Goal: Complete application form

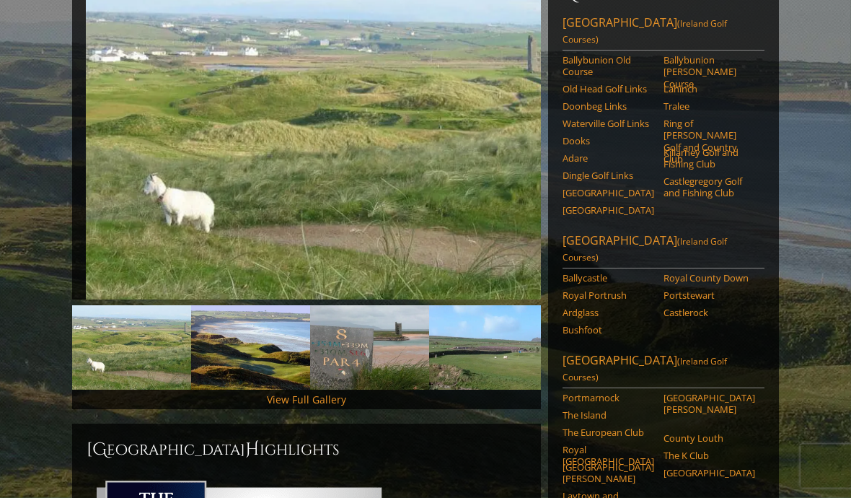
scroll to position [214, 0]
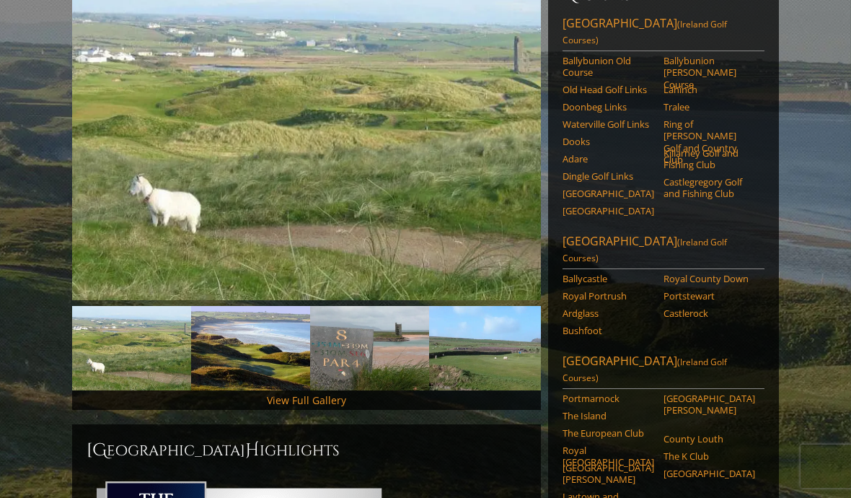
click at [586, 187] on link "Cork" at bounding box center [608, 193] width 92 height 12
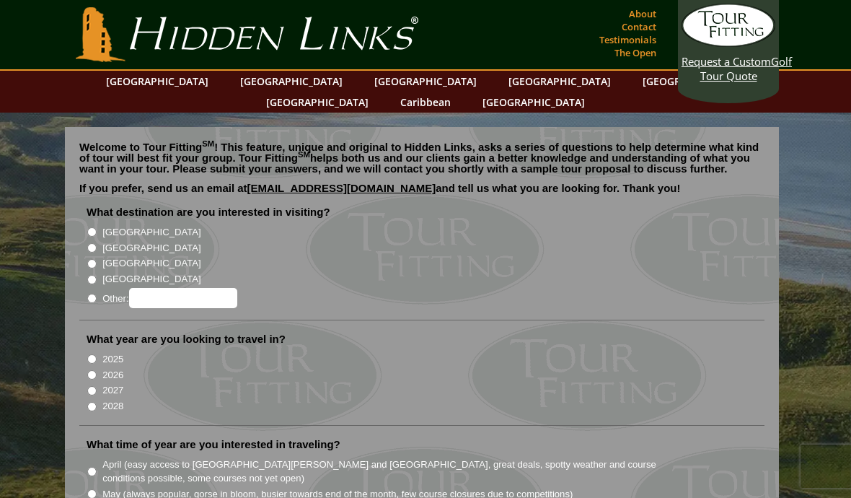
click at [94, 227] on input "[GEOGRAPHIC_DATA]" at bounding box center [91, 231] width 9 height 9
radio input "true"
click at [92, 224] on li "[GEOGRAPHIC_DATA]" at bounding box center [428, 232] width 682 height 16
click at [92, 386] on input "2027" at bounding box center [91, 390] width 9 height 9
radio input "true"
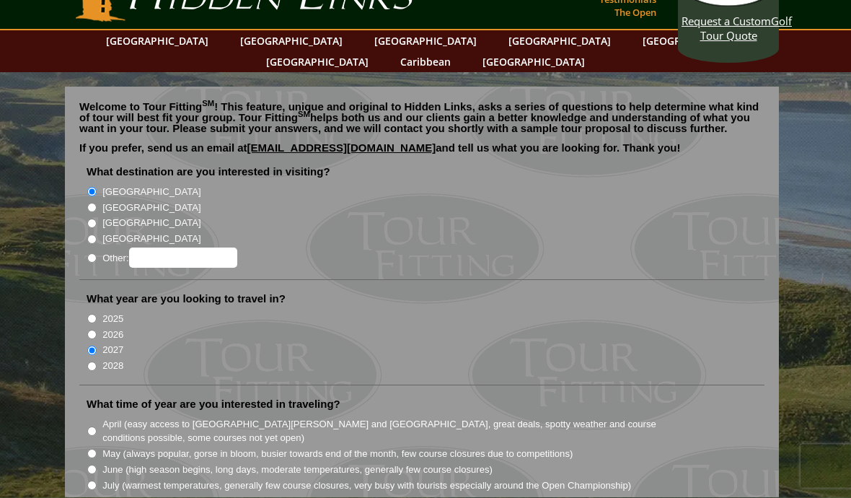
scroll to position [37, 0]
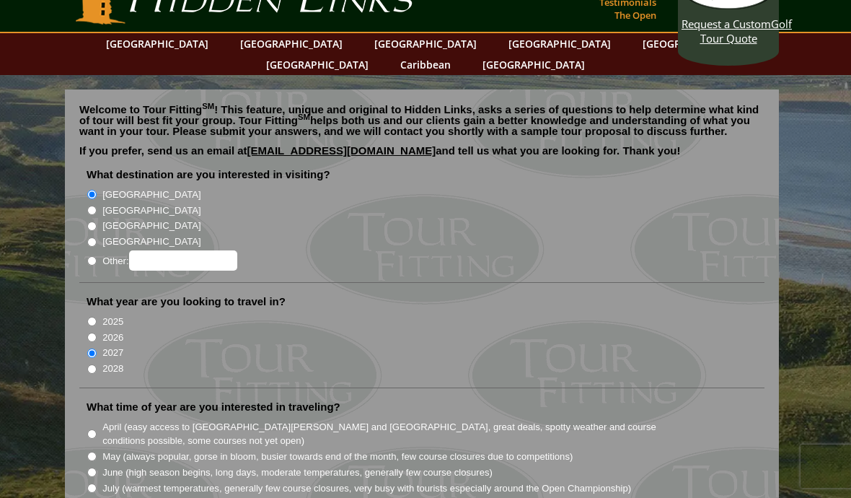
click at [92, 451] on input "May (always popular, gorse in bloom, busier towards end of the month, few cours…" at bounding box center [91, 455] width 9 height 9
radio input "true"
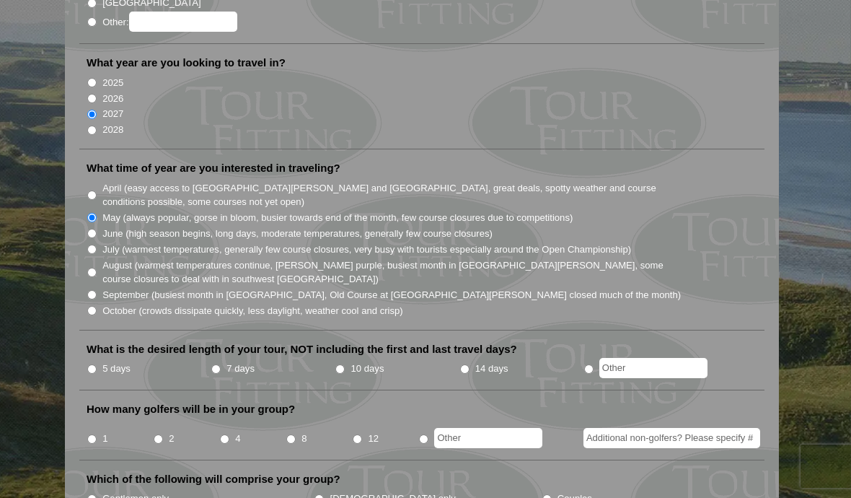
scroll to position [352, 0]
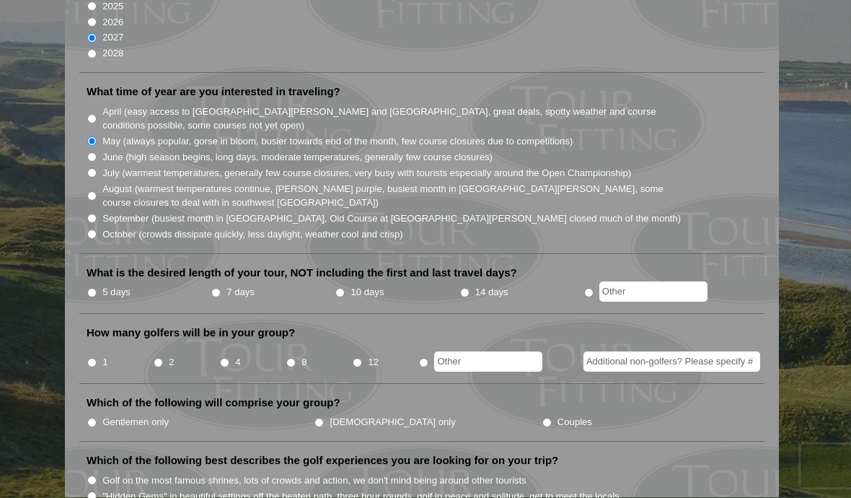
click at [469, 288] on input "14 days" at bounding box center [464, 292] width 9 height 9
radio input "true"
click at [224, 358] on input "4" at bounding box center [224, 362] width 9 height 9
radio input "true"
click at [97, 414] on li "Gentlemen only" at bounding box center [200, 422] width 227 height 16
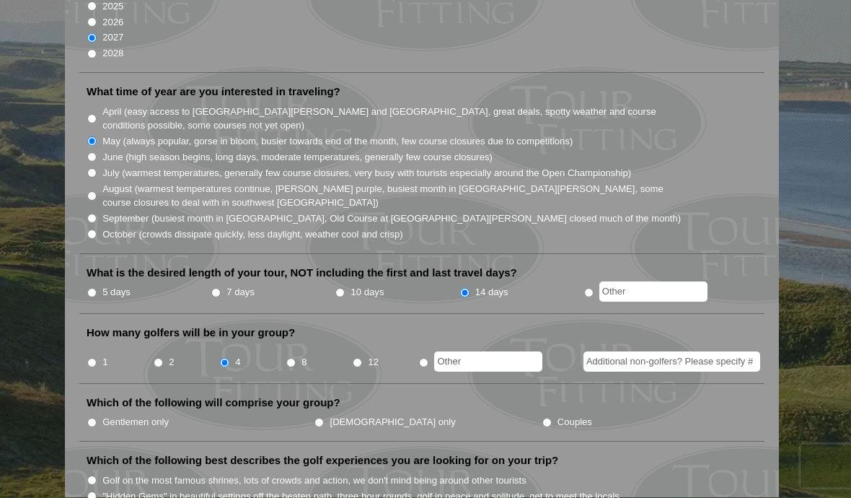
click at [92, 418] on input "Gentlemen only" at bounding box center [91, 422] width 9 height 9
radio input "true"
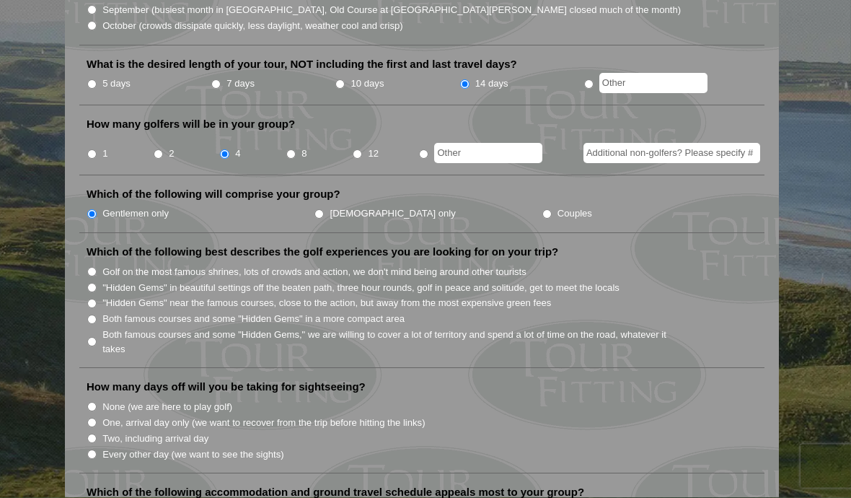
scroll to position [560, 0]
click at [93, 268] on input "Golf on the most famous shrines, lots of crowds and action, we don't mind being…" at bounding box center [91, 272] width 9 height 9
radio input "true"
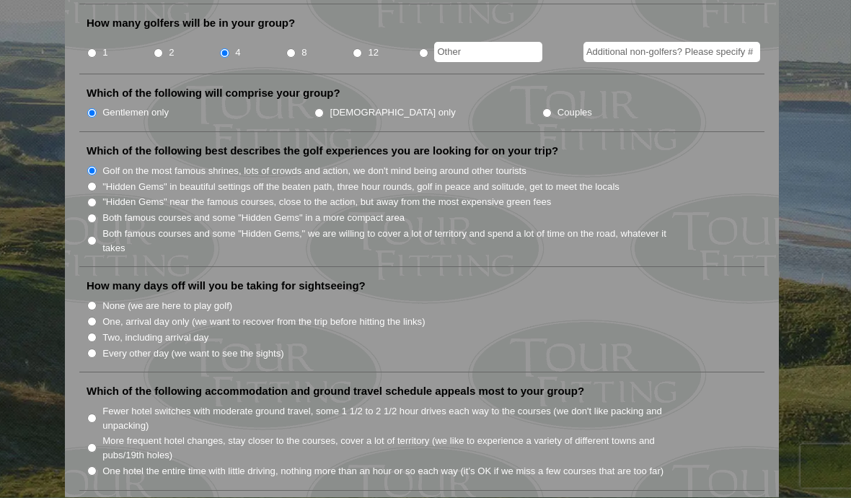
scroll to position [662, 0]
click at [90, 317] on input "One, arrival day only (we want to recover from the trip before hitting the link…" at bounding box center [91, 321] width 9 height 9
radio input "true"
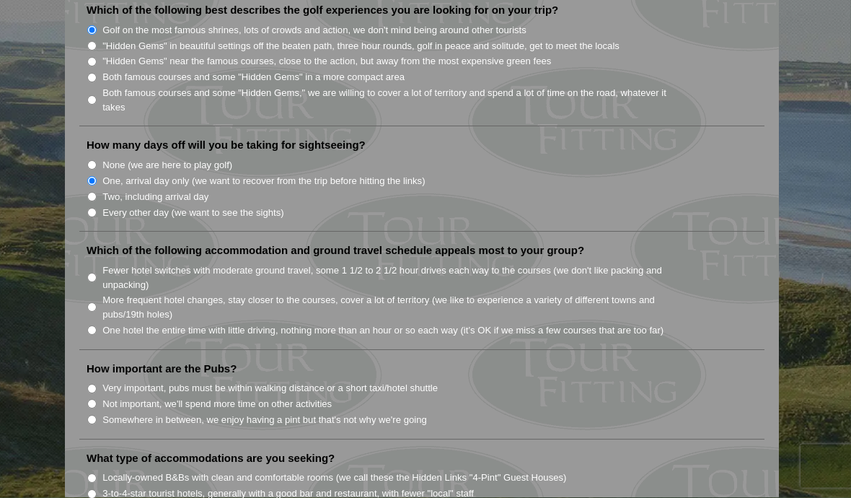
scroll to position [804, 0]
click at [94, 301] on input "More frequent hotel changes, stay closer to the courses, cover a lot of territo…" at bounding box center [91, 305] width 9 height 9
radio input "true"
click at [87, 413] on input "Somewhere in between, we enjoy having a pint but that's not why we're going" at bounding box center [91, 417] width 9 height 9
radio input "true"
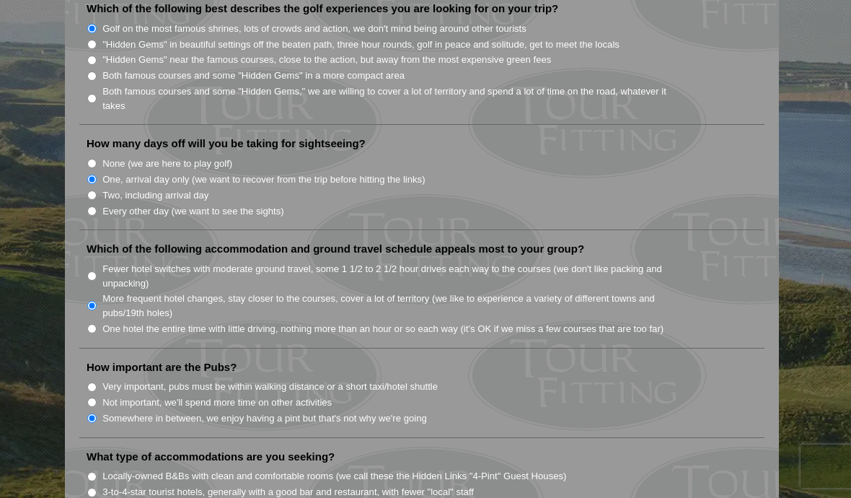
click at [110, 262] on label "Fewer hotel switches with moderate ground travel, some 1 1/2 to 2 1/2 hour driv…" at bounding box center [392, 276] width 580 height 28
click at [97, 271] on input "Fewer hotel switches with moderate ground travel, some 1 1/2 to 2 1/2 hour driv…" at bounding box center [91, 275] width 9 height 9
radio input "true"
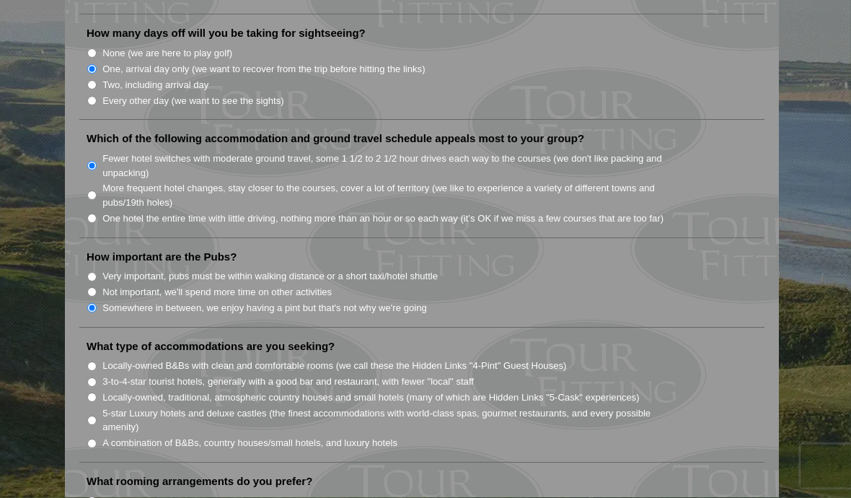
scroll to position [914, 0]
click at [97, 434] on li "A combination of B&Bs, country houses/small hotels, and luxury hotels" at bounding box center [428, 442] width 682 height 16
click at [88, 438] on input "A combination of B&Bs, country houses/small hotels, and luxury hotels" at bounding box center [91, 442] width 9 height 9
radio input "true"
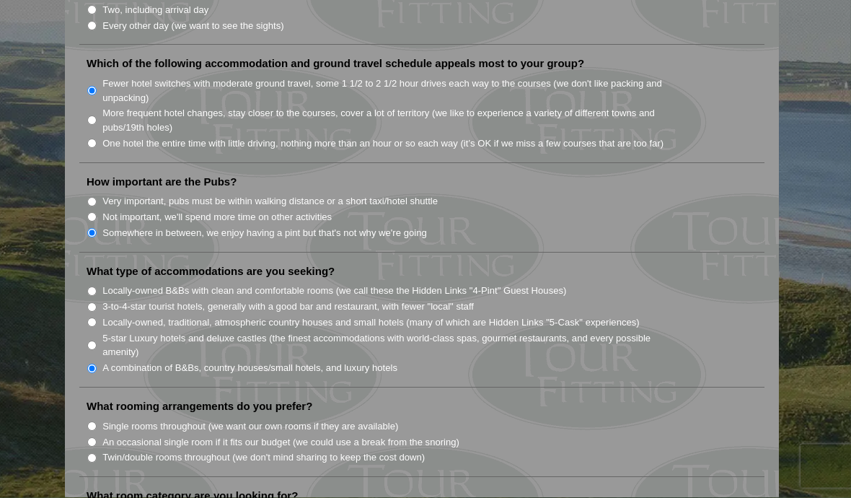
scroll to position [991, 0]
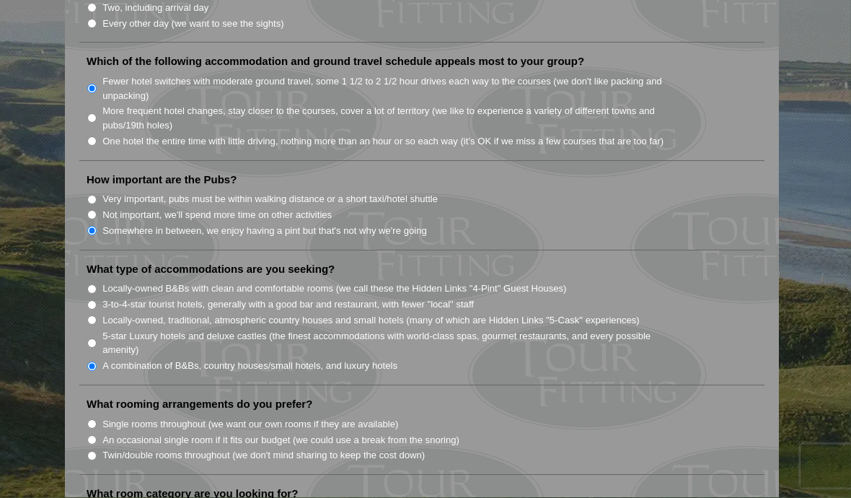
click at [97, 420] on input "Single rooms throughout (we want our own rooms if they are available)" at bounding box center [91, 424] width 9 height 9
radio input "true"
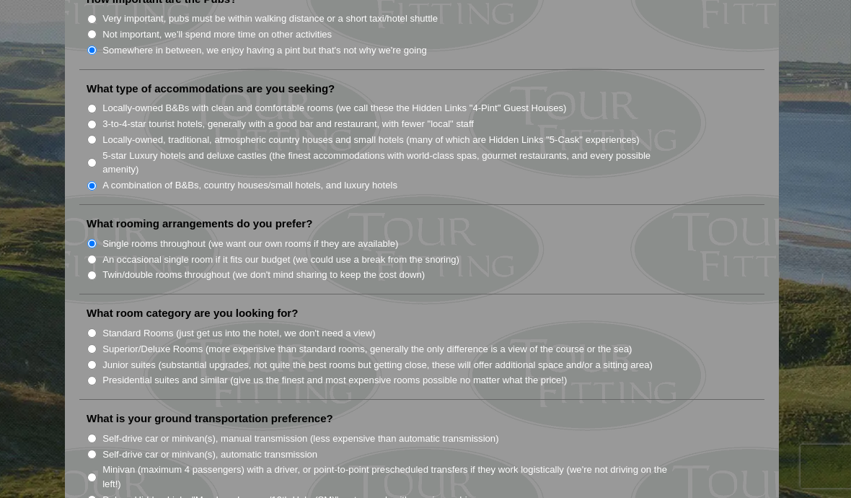
scroll to position [1165, 0]
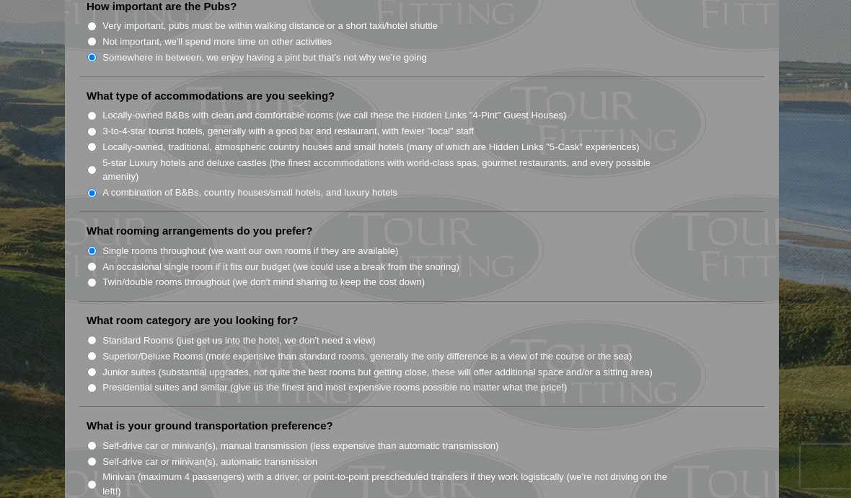
click at [107, 333] on label "Standard Rooms (just get us into the hotel, we don't need a view)" at bounding box center [238, 340] width 273 height 14
click at [97, 335] on input "Standard Rooms (just get us into the hotel, we don't need a view)" at bounding box center [91, 339] width 9 height 9
radio input "true"
click at [97, 351] on input "Superior/Deluxe Rooms (more expensive than standard rooms, generally the only d…" at bounding box center [91, 355] width 9 height 9
radio input "true"
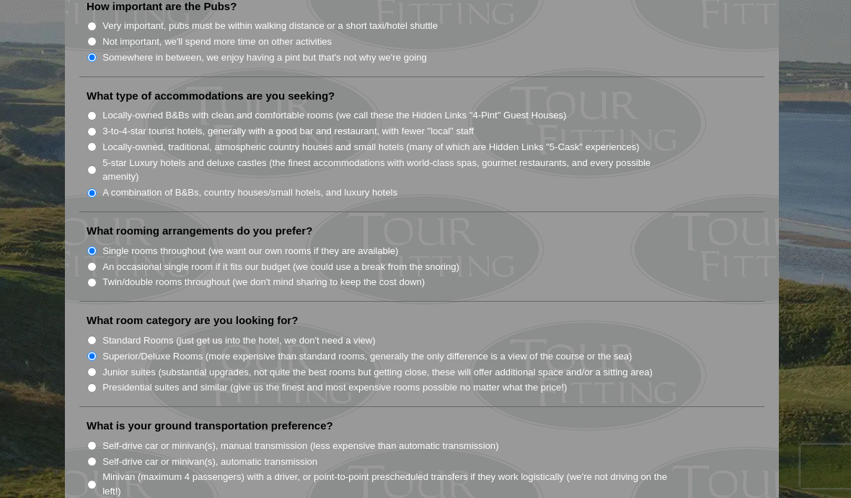
click at [99, 437] on li "Self-drive car or minivan(s), manual transmission (less expensive than automati…" at bounding box center [428, 445] width 682 height 16
click at [97, 441] on input "Self-drive car or minivan(s), manual transmission (less expensive than automati…" at bounding box center [91, 445] width 9 height 9
radio input "true"
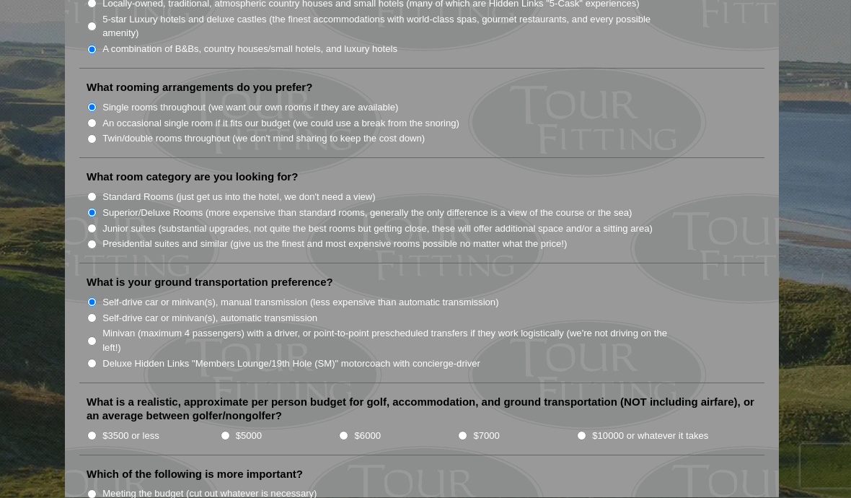
scroll to position [1308, 0]
click at [586, 431] on input "$10000 or whatever it takes" at bounding box center [581, 435] width 9 height 9
radio input "true"
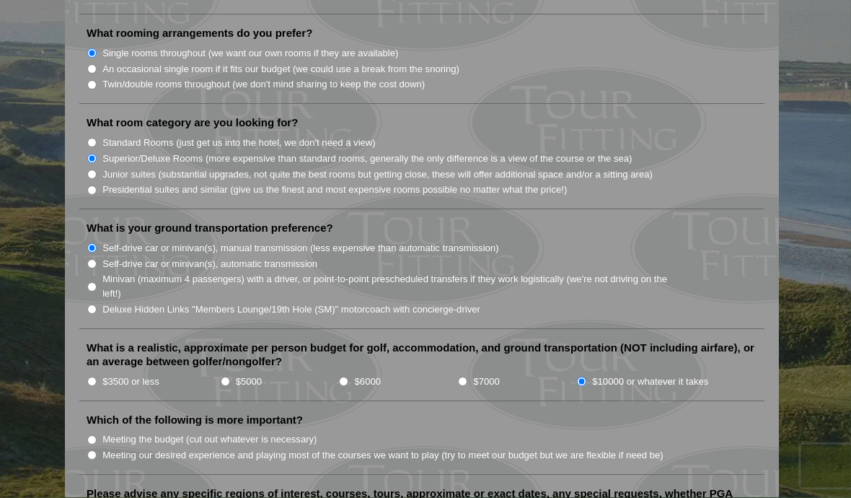
scroll to position [1365, 0]
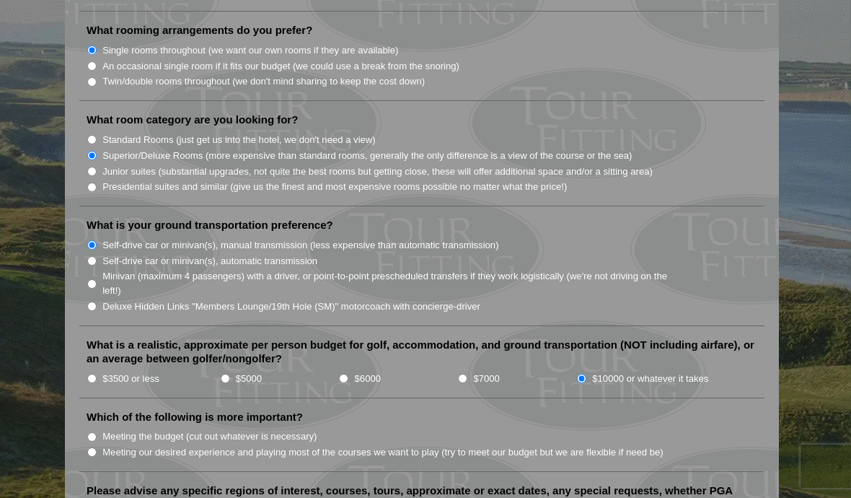
click at [89, 447] on input "Meeting our desired experience and playing most of the courses we want to play …" at bounding box center [91, 451] width 9 height 9
radio input "true"
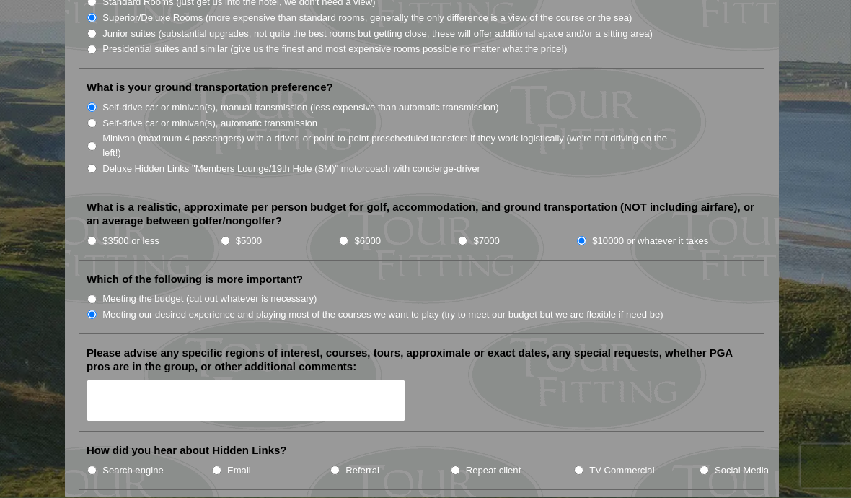
scroll to position [1506, 0]
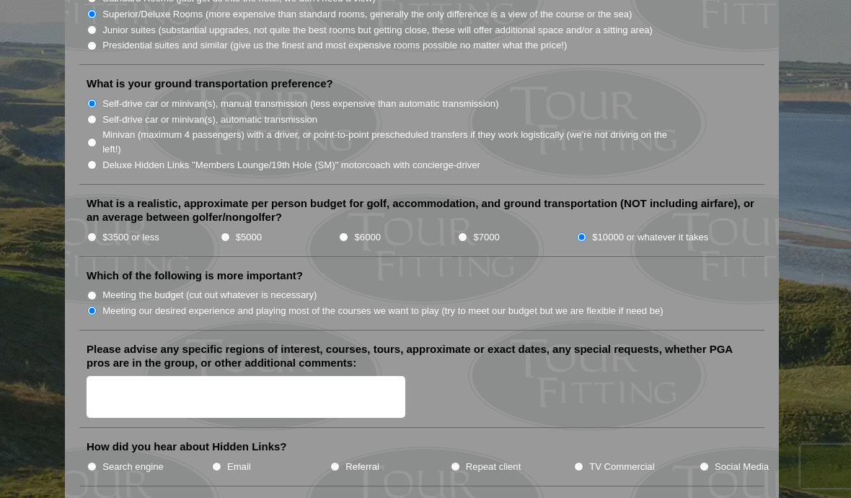
click at [586, 458] on li "TV Commercial" at bounding box center [635, 466] width 125 height 16
click at [583, 462] on input "TV Commercial" at bounding box center [578, 466] width 9 height 9
radio input "true"
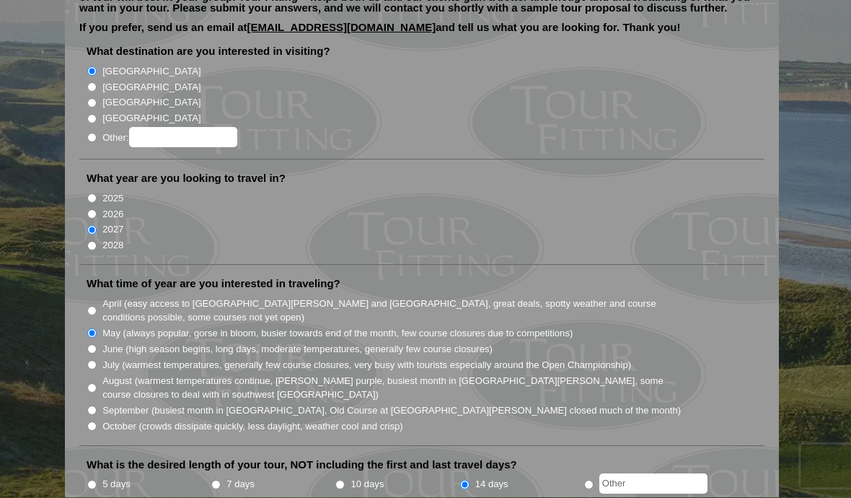
scroll to position [0, 0]
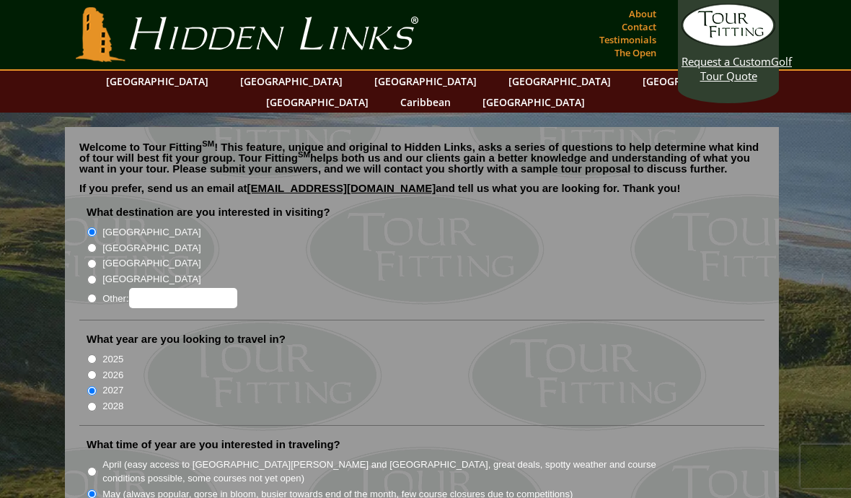
click at [736, 63] on span "Request a Custom" at bounding box center [725, 61] width 89 height 14
click at [736, 60] on span "Request a Custom" at bounding box center [725, 61] width 89 height 14
